Goal: Information Seeking & Learning: Learn about a topic

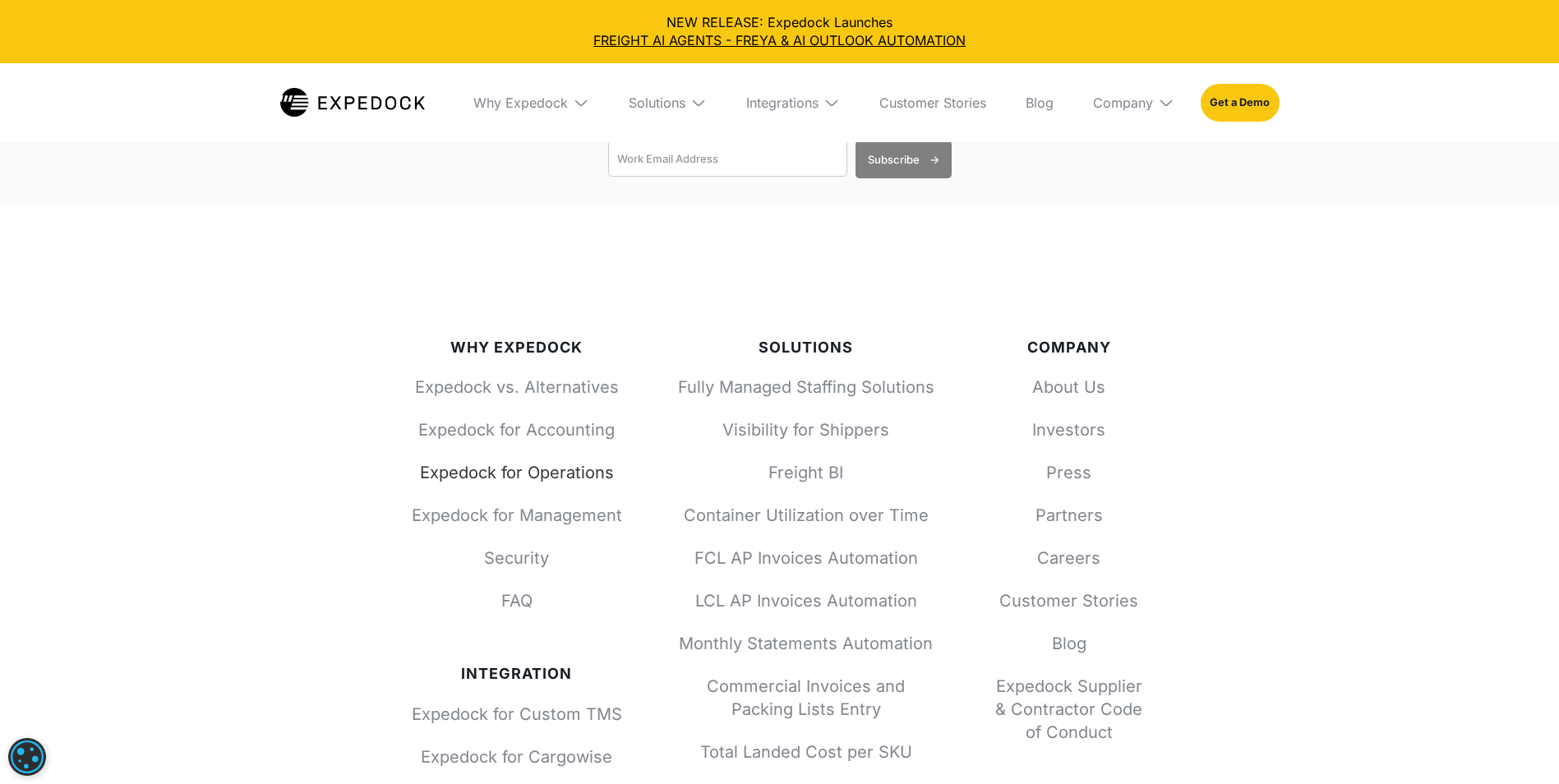
scroll to position [3943, 0]
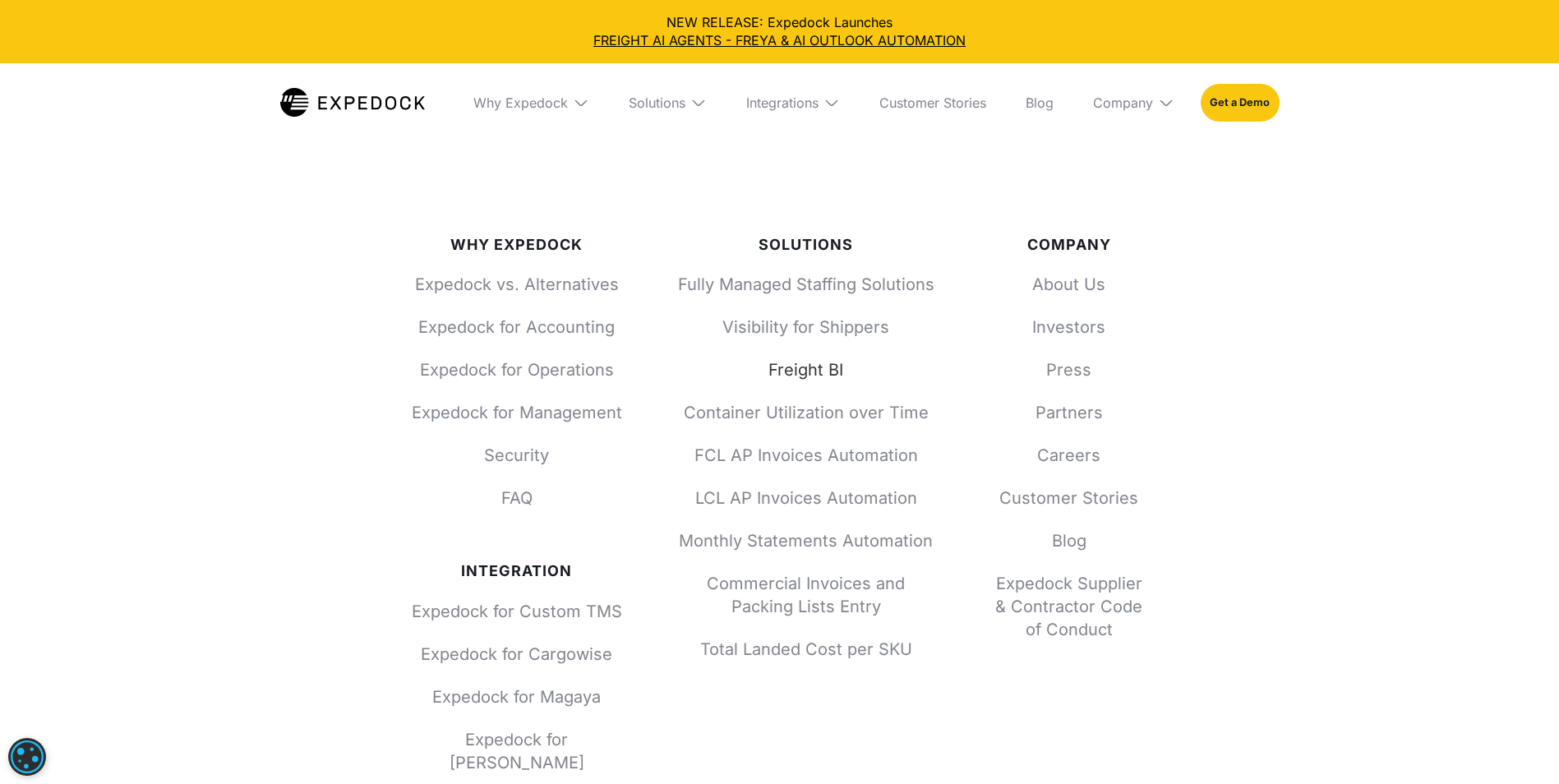
click at [812, 372] on link "Freight BI" at bounding box center [806, 370] width 263 height 23
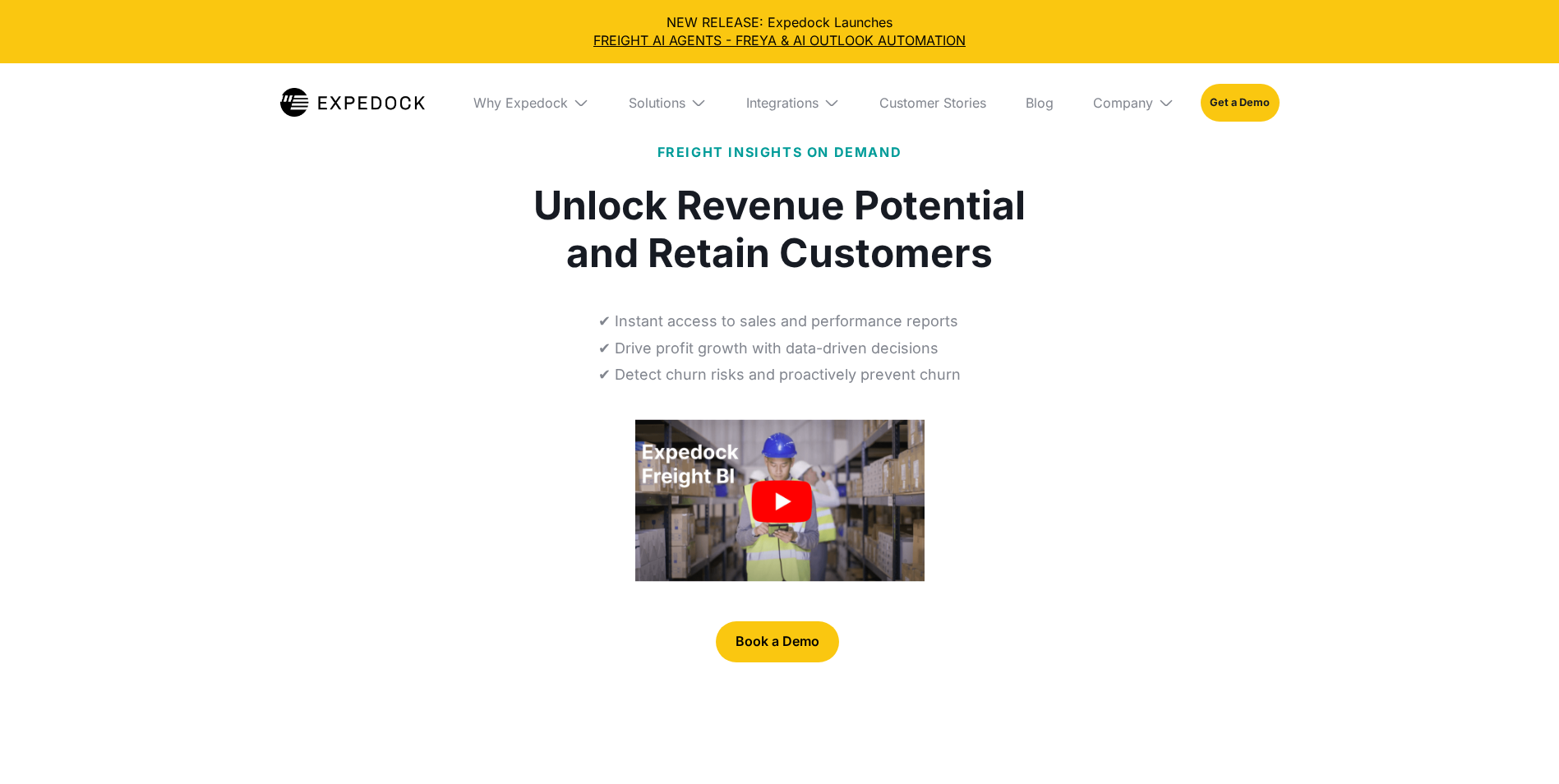
select select
click at [777, 499] on img "open lightbox" at bounding box center [780, 500] width 289 height 163
